Goal: Find specific page/section: Find specific page/section

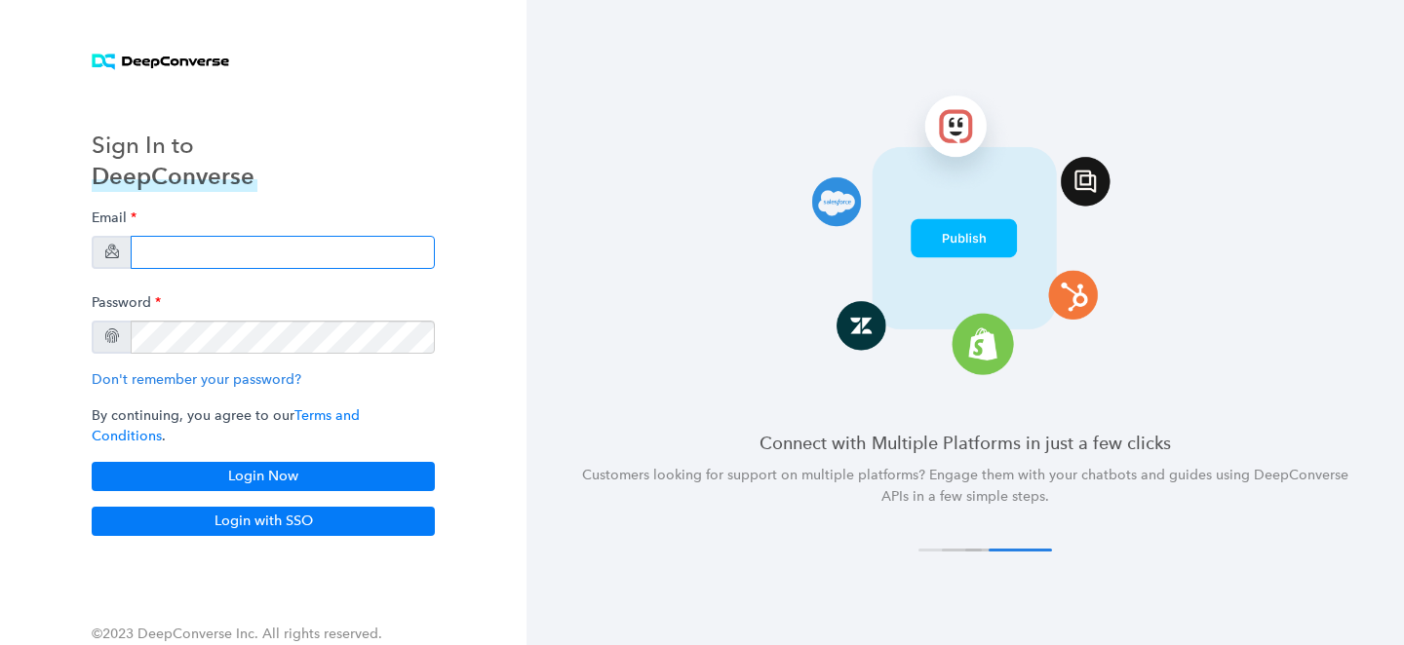
click at [260, 252] on input "email" at bounding box center [283, 252] width 304 height 33
type input "bryce.duzan+pd@siriusxm.com"
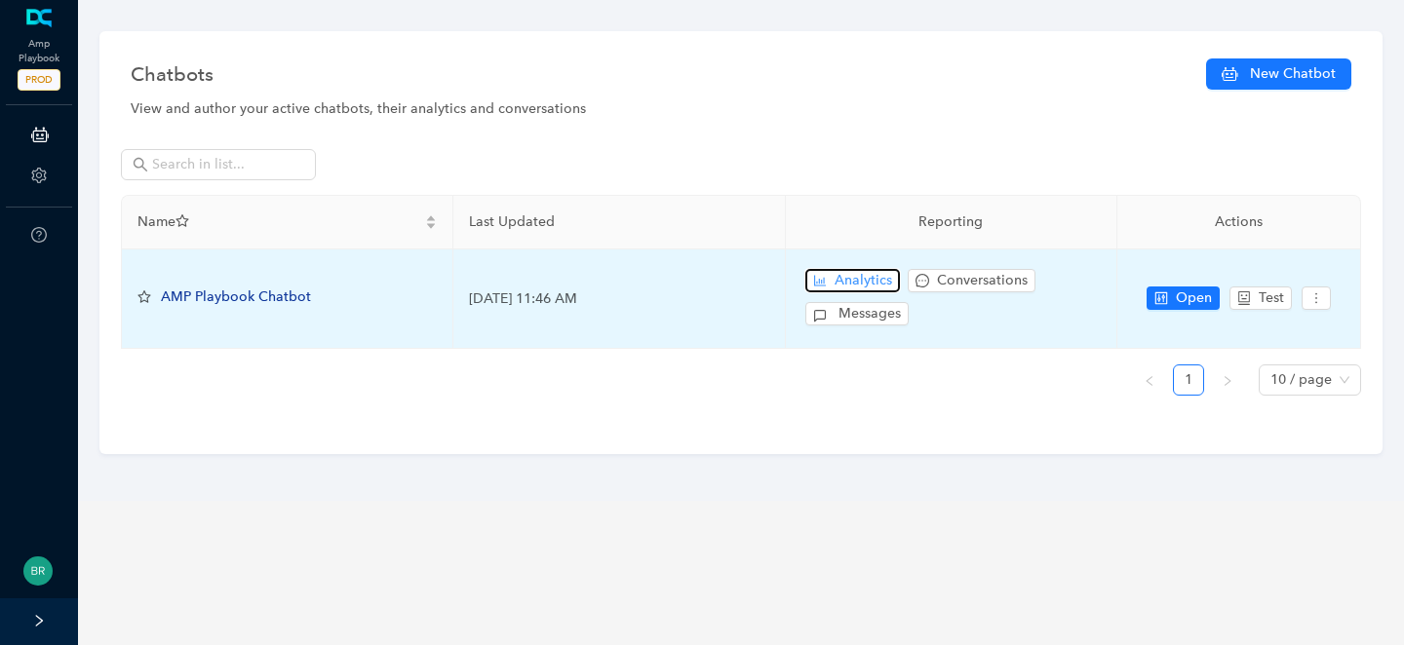
click at [858, 280] on span "Analytics" at bounding box center [864, 280] width 58 height 21
